Goal: Task Accomplishment & Management: Use online tool/utility

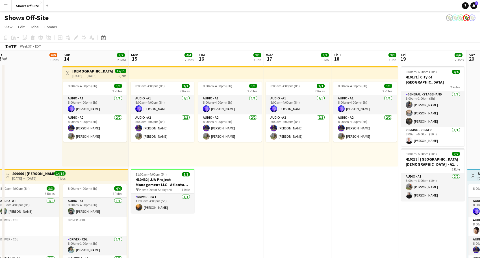
scroll to position [0, 210]
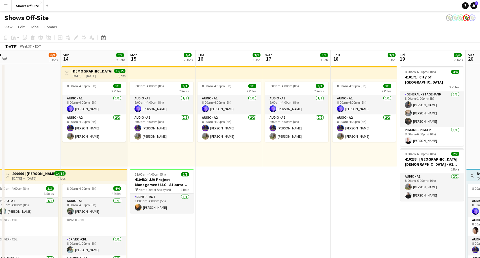
click at [88, 71] on h3 "[DEMOGRAPHIC_DATA] Purse [PERSON_NAME] -- 409866" at bounding box center [93, 70] width 42 height 5
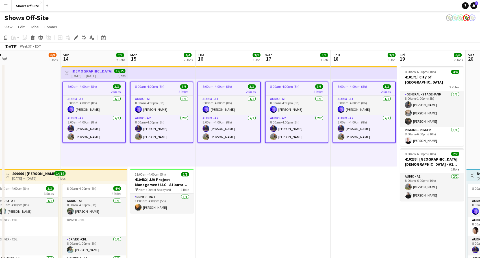
click at [88, 71] on h3 "[DEMOGRAPHIC_DATA] Purse [PERSON_NAME] -- 409866" at bounding box center [93, 70] width 42 height 5
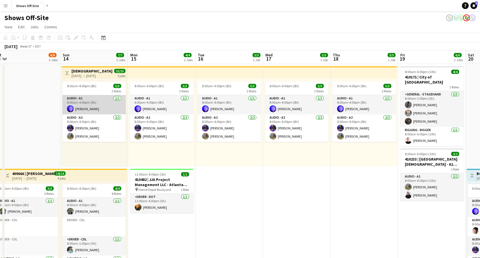
click at [93, 100] on app-card-role "Audio - A1 [DATE] 8:00am-4:00pm (8h) [PERSON_NAME]" at bounding box center [93, 104] width 63 height 19
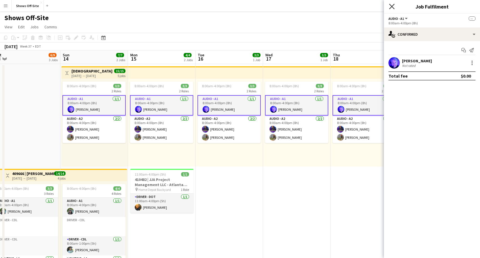
click at [392, 6] on icon at bounding box center [391, 6] width 5 height 5
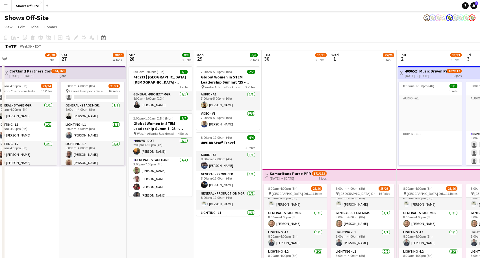
scroll to position [172, 0]
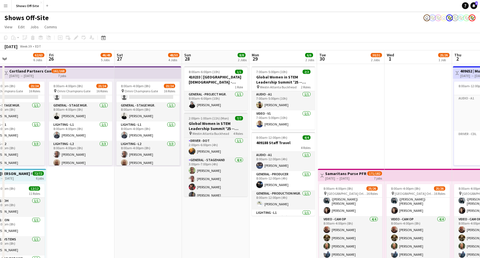
click at [209, 122] on h3 "Global Women in STEM Leadership Summit '25 -- 409423" at bounding box center [215, 126] width 63 height 10
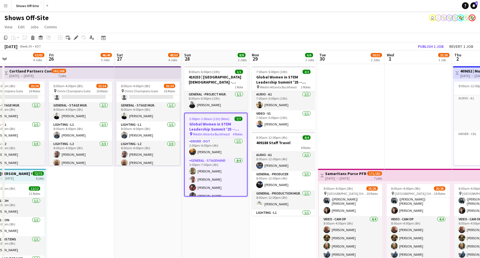
click at [213, 128] on h3 "Global Women in STEM Leadership Summit '25 -- 409423" at bounding box center [216, 126] width 62 height 10
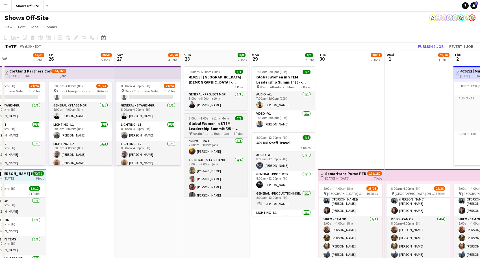
click at [213, 128] on h3 "Global Women in STEM Leadership Summit '25 -- 409423" at bounding box center [215, 126] width 63 height 10
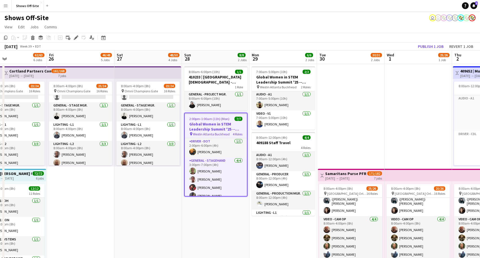
click at [209, 120] on span "2:00pm-1:00am (11h) (Mon)" at bounding box center [209, 118] width 40 height 4
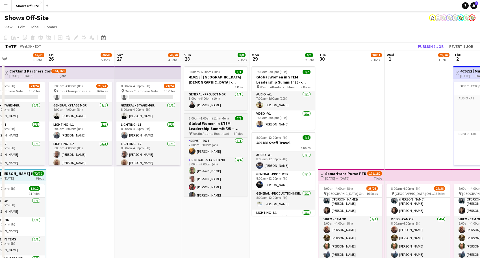
click at [215, 119] on span "2:00pm-1:00am (11h) (Mon)" at bounding box center [209, 118] width 40 height 4
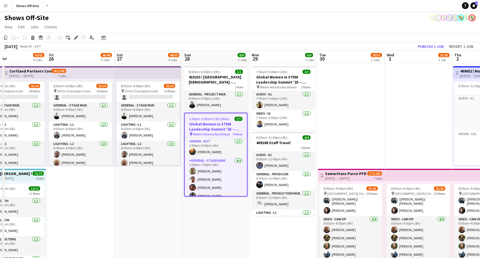
click at [237, 117] on span "7/7" at bounding box center [239, 118] width 8 height 4
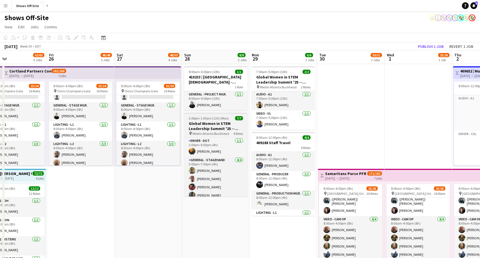
click at [235, 134] on span "4 Roles" at bounding box center [239, 133] width 10 height 4
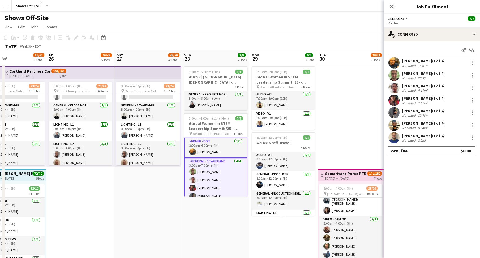
click at [405, 19] on button "All roles" at bounding box center [399, 18] width 20 height 4
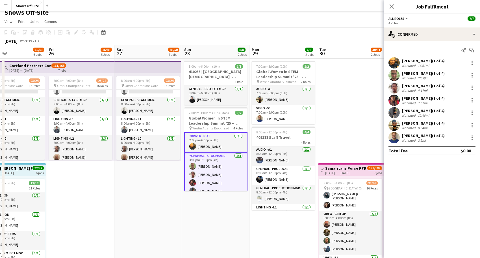
scroll to position [0, 0]
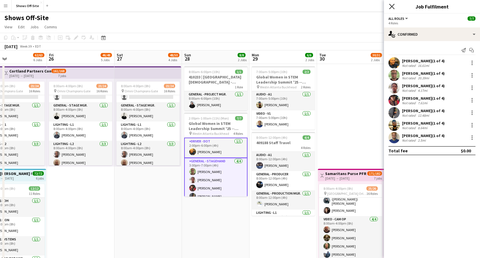
click at [392, 5] on icon "Close pop-in" at bounding box center [391, 6] width 5 height 5
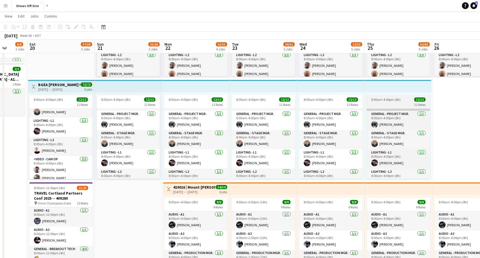
scroll to position [89, 0]
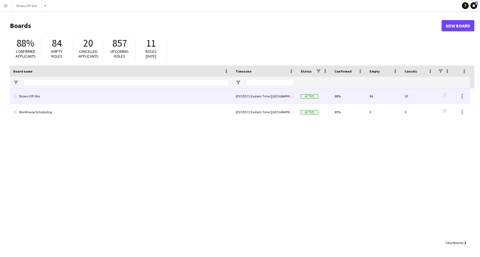
click at [26, 100] on link "Shows Off-Site" at bounding box center [121, 96] width 216 height 16
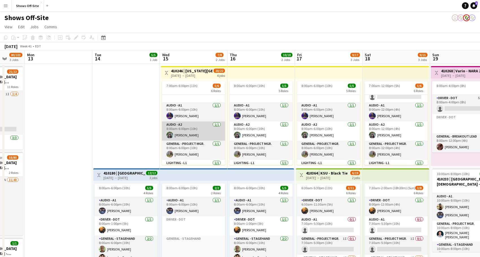
scroll to position [46, 0]
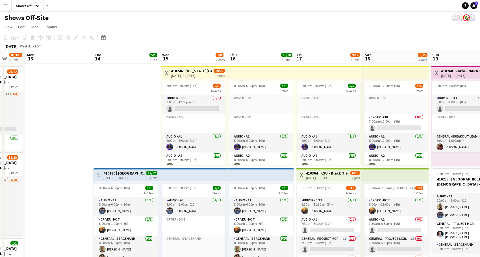
click at [223, 26] on app-page-menu "View Day view expanded Day view collapsed Month view Date picker Jump to today …" at bounding box center [240, 27] width 480 height 11
